Goal: Task Accomplishment & Management: Use online tool/utility

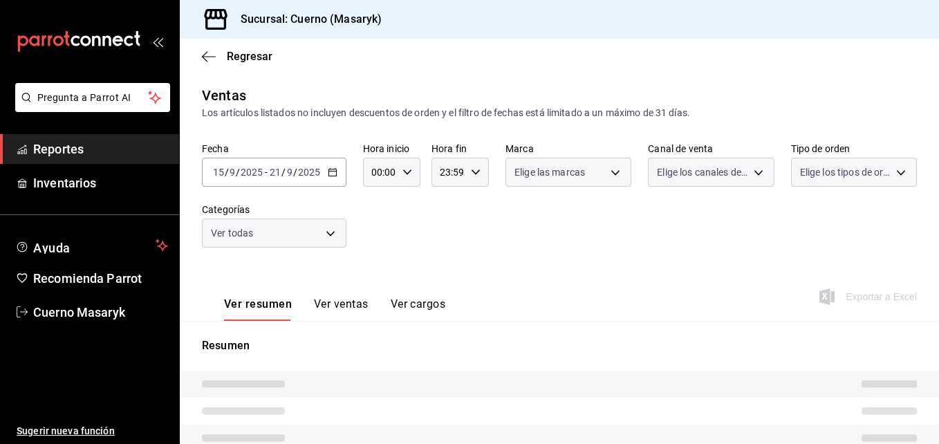
type input "04:00"
type input "05:59"
type input "c67b51a2-384c-483e-a5be-40afd3eac247,ec1a4520-4a99-4810-921e-4abf40ebc8c6,cd2d5…"
type input "4ea0d660-02b3-4785-bb88-48b5ef6e196c"
type input "PARROT,UBER_EATS,RAPPI,DIDI_FOOD,ONLINE"
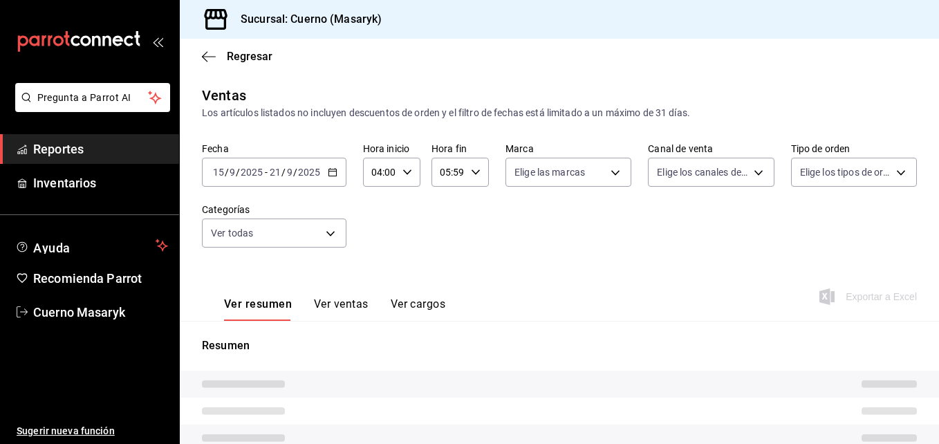
type input "d8208262-291b-4595-bbfa-ed1e8660efdb,73ecdc8a-b505-4242-b24a-d5f1595b9b0a,EXTER…"
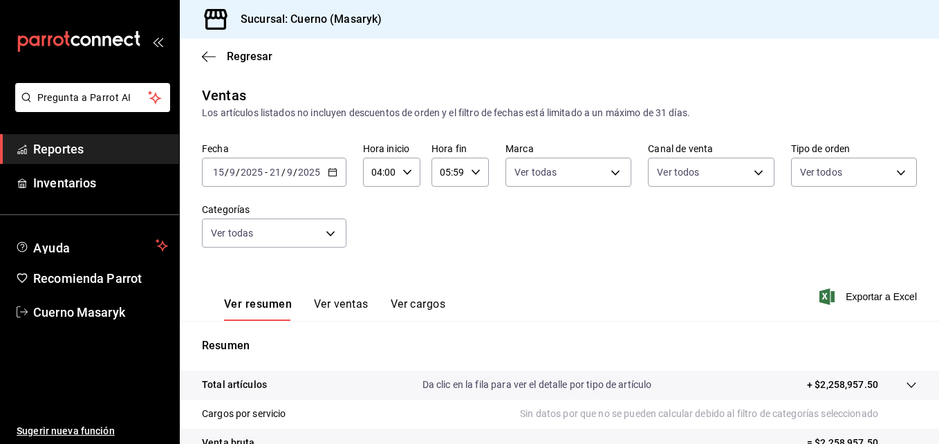
click at [332, 176] on \(Stroke\) "button" at bounding box center [332, 173] width 8 height 8
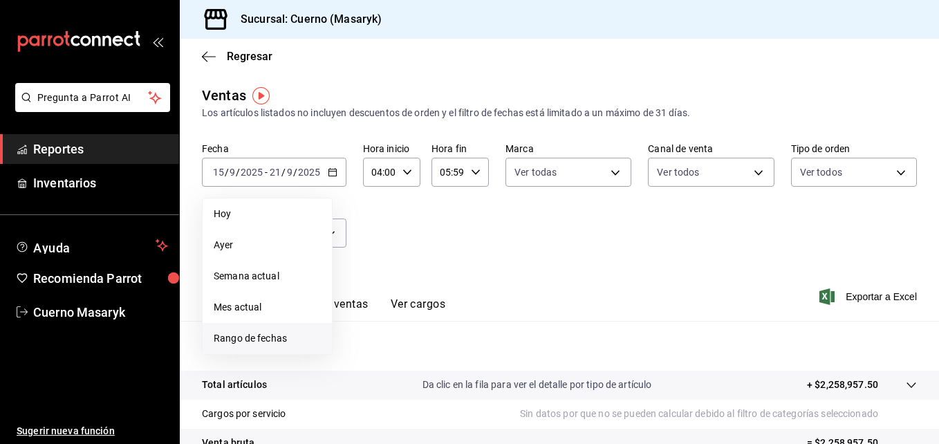
click at [238, 336] on span "Rango de fechas" at bounding box center [267, 338] width 107 height 15
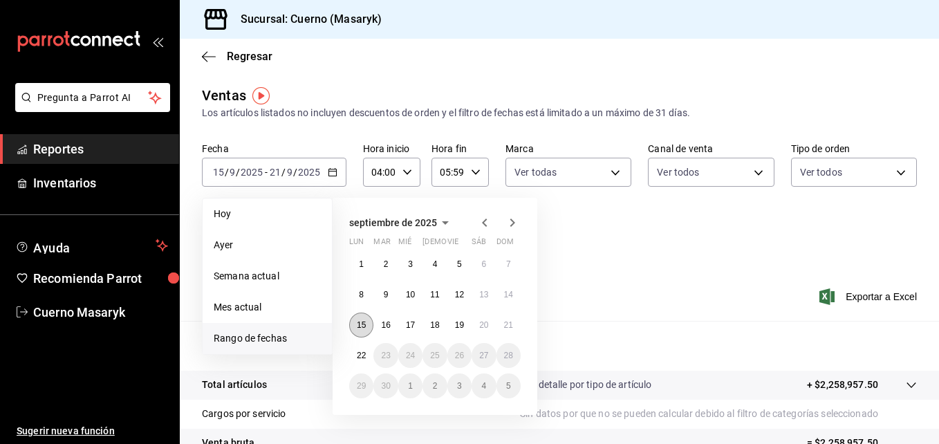
click at [364, 328] on abbr "15" at bounding box center [361, 325] width 9 height 10
click at [364, 347] on button "22" at bounding box center [361, 355] width 24 height 25
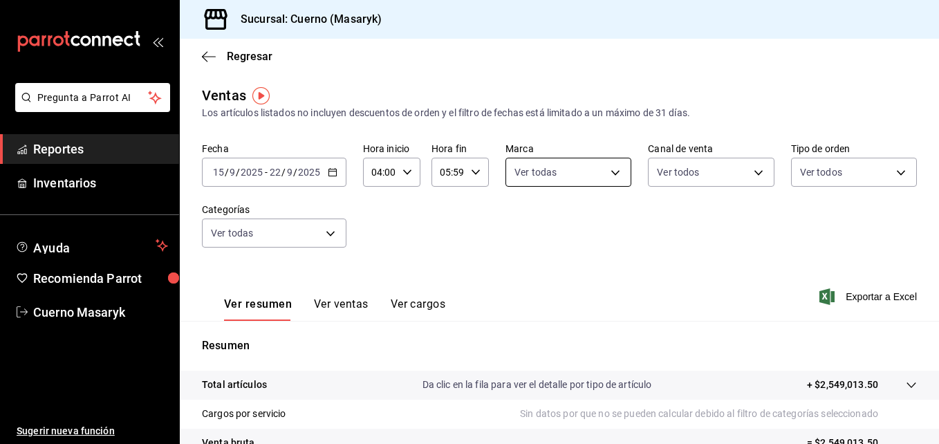
click at [619, 172] on body "Pregunta a Parrot AI Reportes Inventarios Ayuda Recomienda Parrot Cuerno Masary…" at bounding box center [469, 222] width 939 height 444
click at [705, 171] on div at bounding box center [469, 222] width 939 height 444
click at [705, 171] on body "Pregunta a Parrot AI Reportes Inventarios Ayuda Recomienda Parrot Cuerno Masary…" at bounding box center [469, 222] width 939 height 444
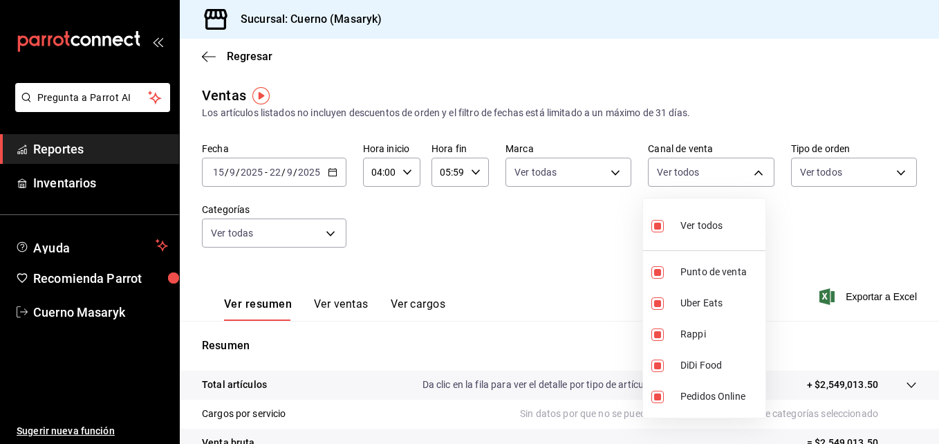
click at [795, 167] on div at bounding box center [469, 222] width 939 height 444
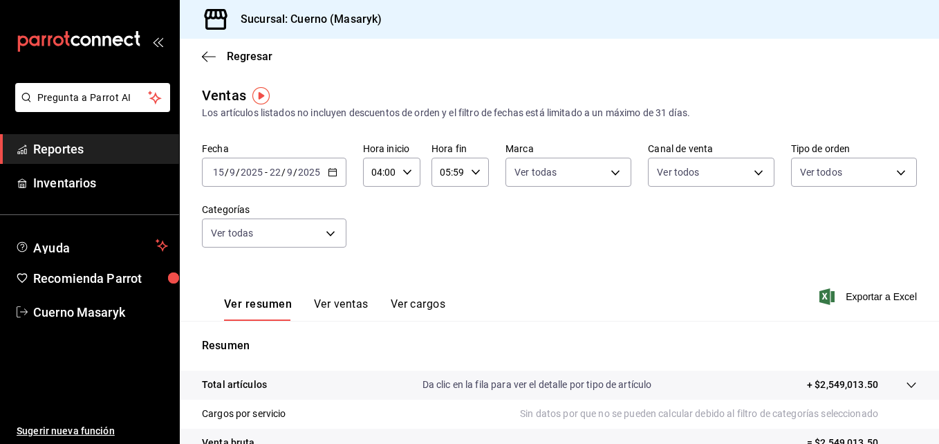
click at [795, 167] on body "Pregunta a Parrot AI Reportes Inventarios Ayuda Recomienda Parrot Cuerno Masary…" at bounding box center [469, 222] width 939 height 444
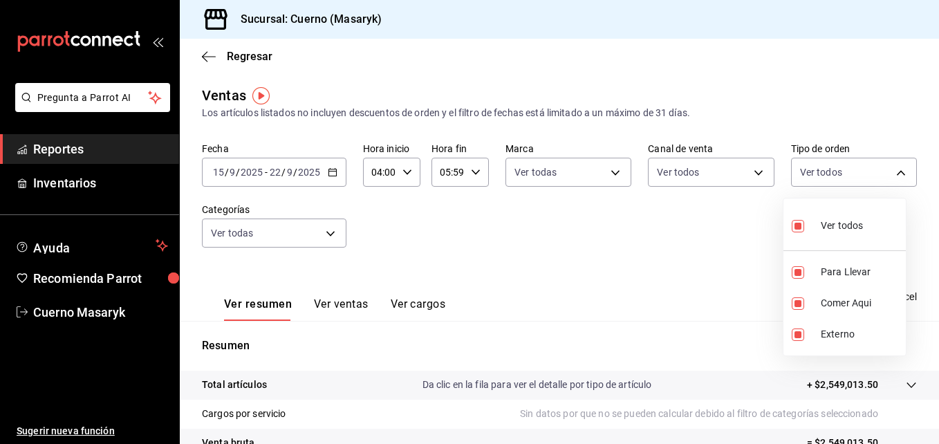
click at [381, 243] on div at bounding box center [469, 222] width 939 height 444
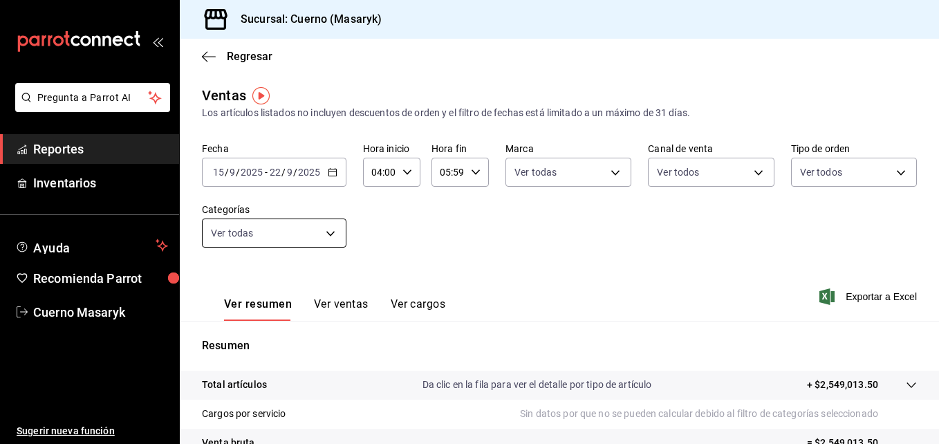
click at [325, 243] on body "Pregunta a Parrot AI Reportes Inventarios Ayuda Recomienda Parrot Cuerno Masary…" at bounding box center [469, 222] width 939 height 444
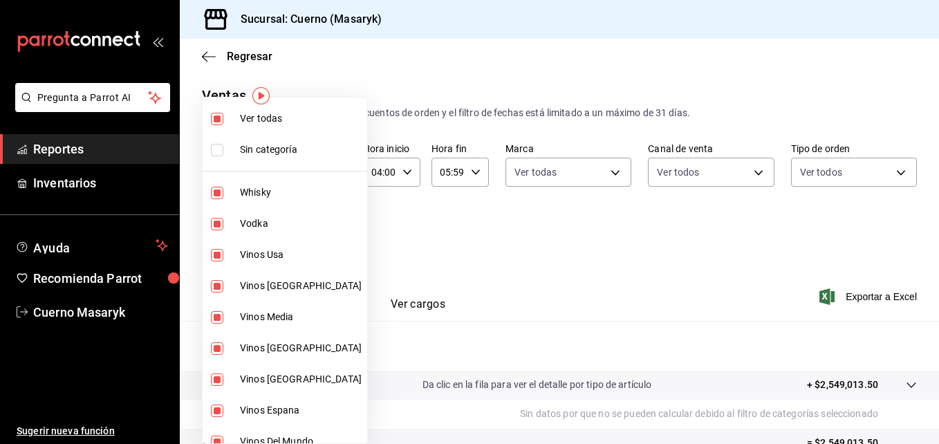
click at [527, 248] on div at bounding box center [469, 222] width 939 height 444
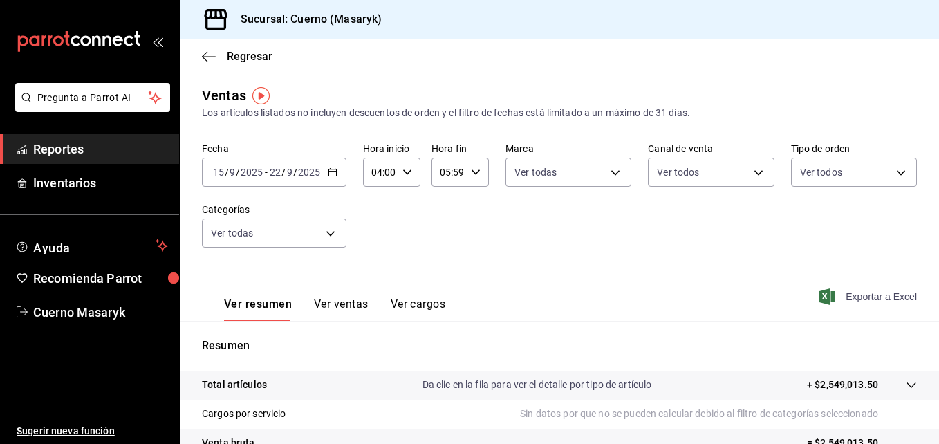
click at [830, 296] on span "Exportar a Excel" at bounding box center [869, 296] width 95 height 17
